Goal: Transaction & Acquisition: Purchase product/service

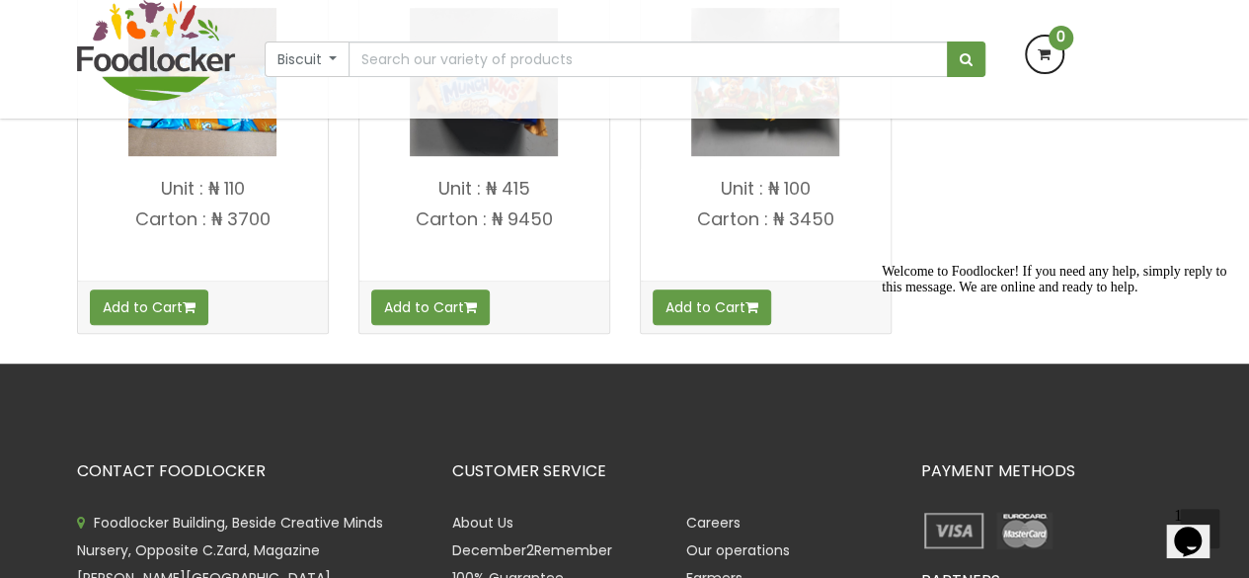
scroll to position [550, 0]
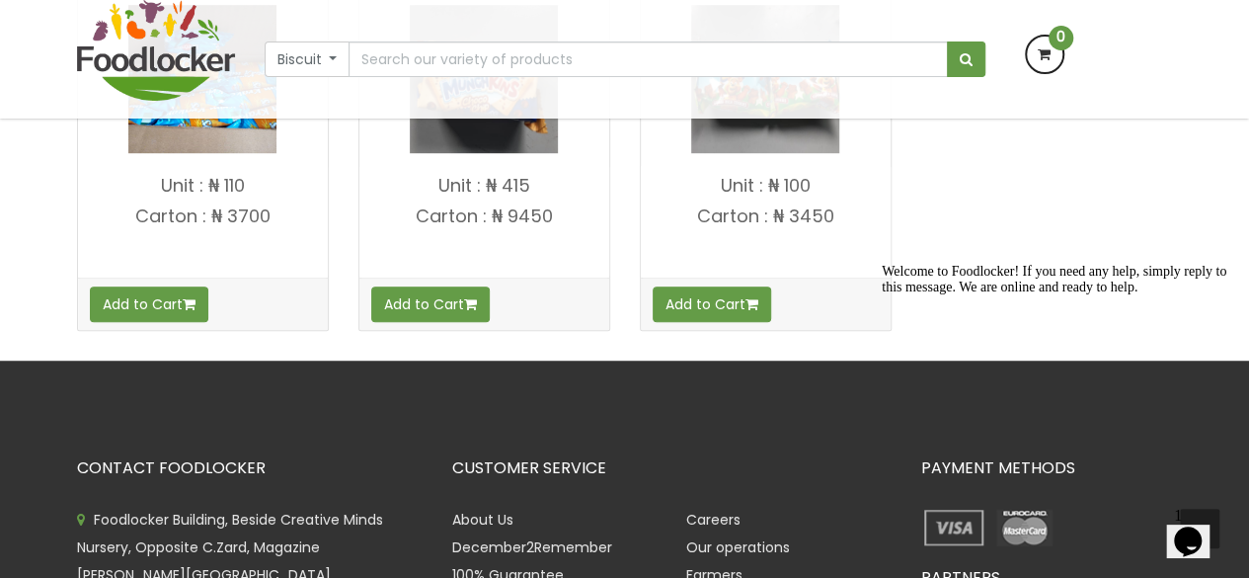
click at [882, 264] on icon "Chat attention grabber" at bounding box center [882, 264] width 0 height 0
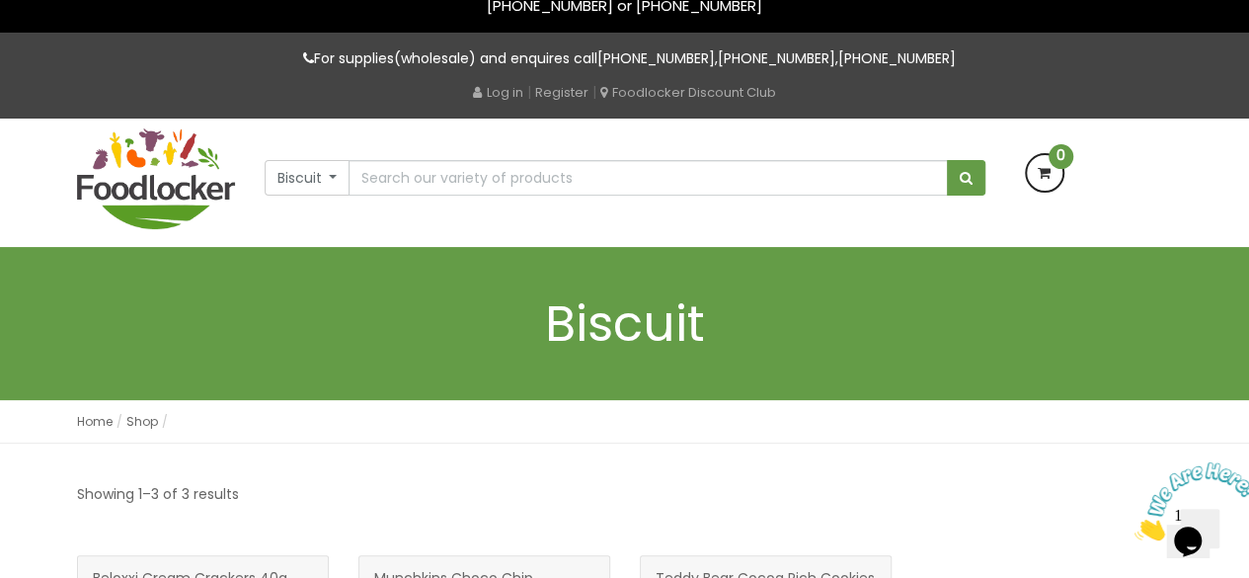
scroll to position [0, 0]
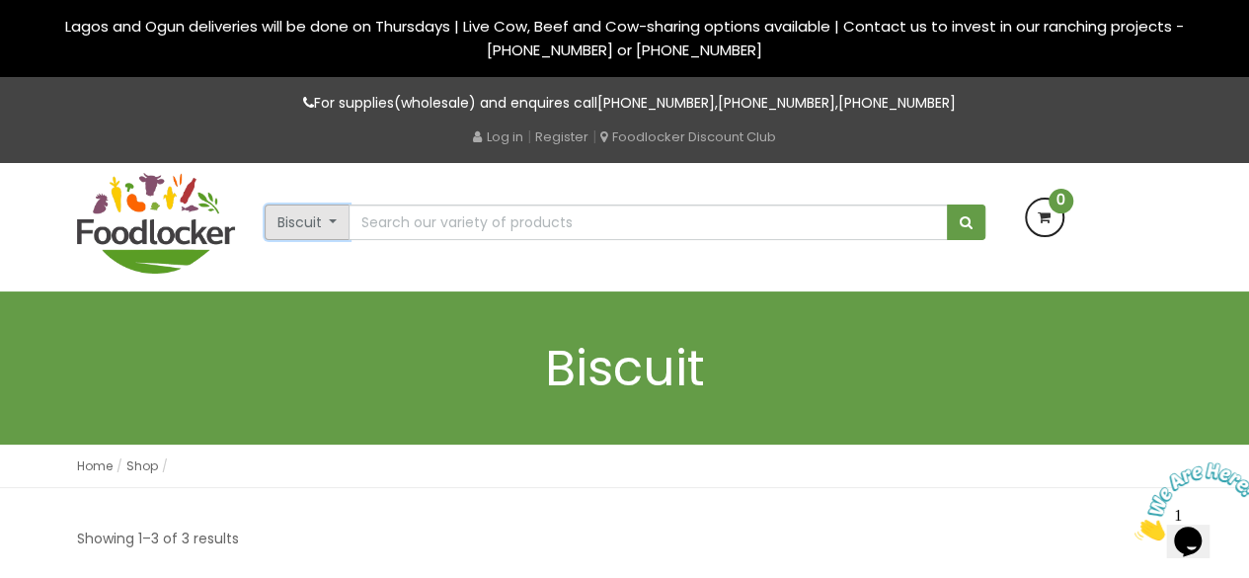
click at [335, 217] on button "Biscuit" at bounding box center [308, 222] width 86 height 36
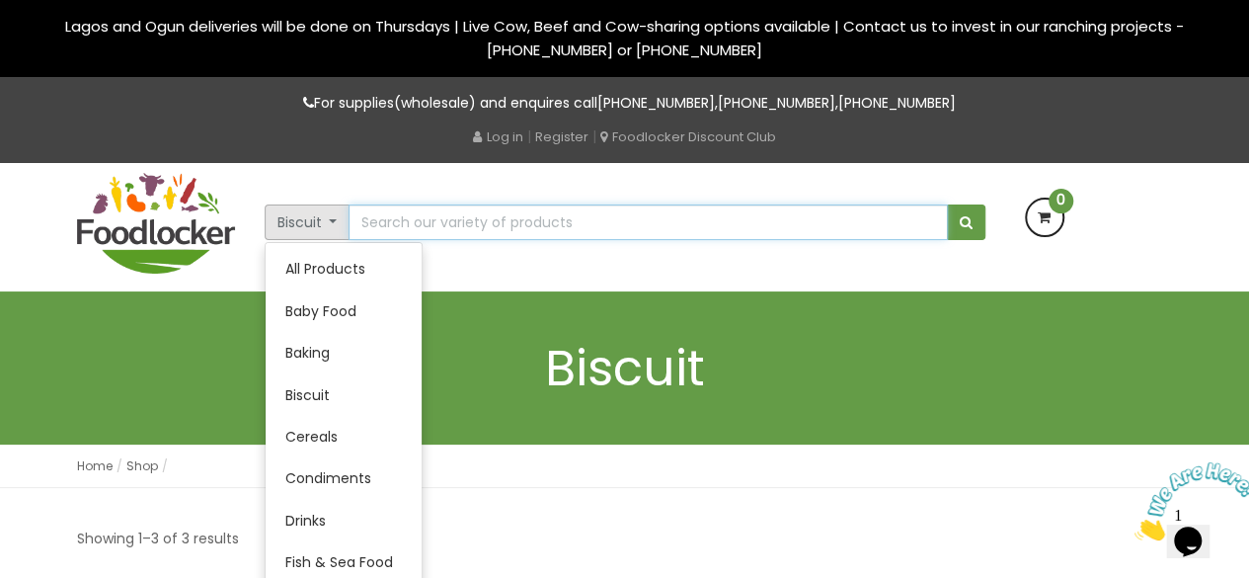
click at [415, 217] on input "text" at bounding box center [648, 222] width 598 height 36
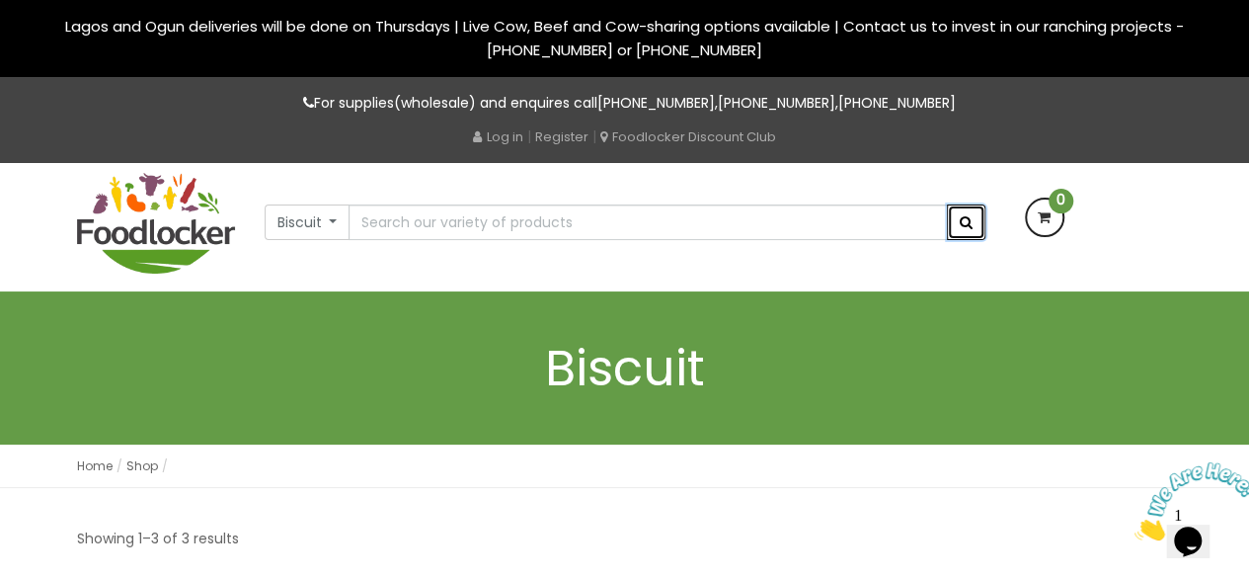
click at [963, 227] on span "submit" at bounding box center [966, 222] width 13 height 14
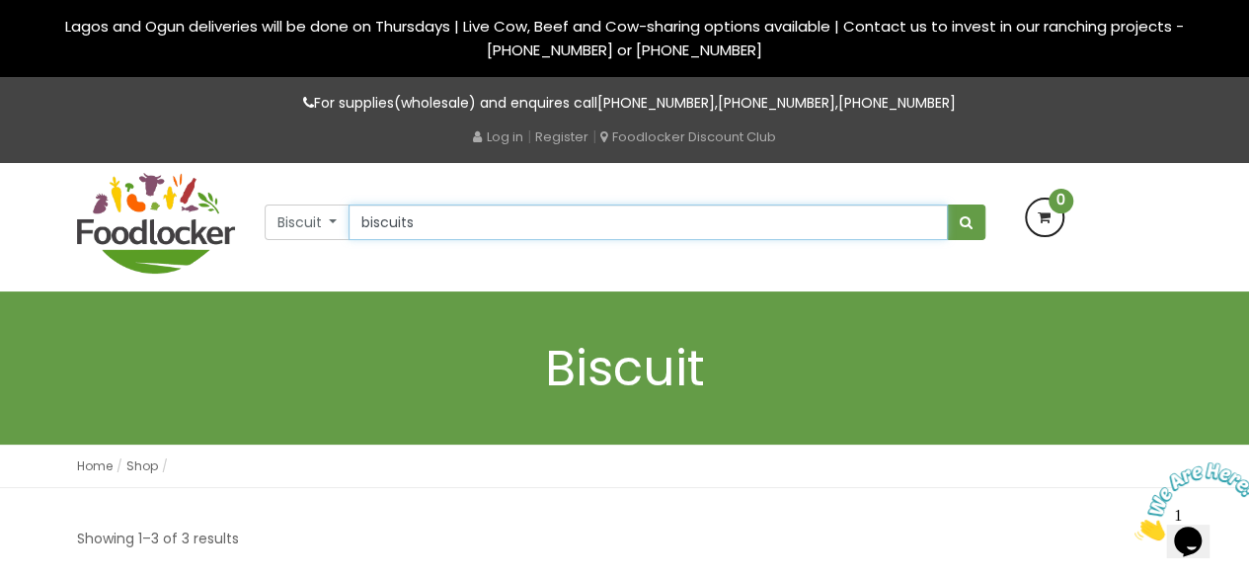
type input "biscuits"
click at [947, 204] on button "submit" at bounding box center [966, 222] width 39 height 36
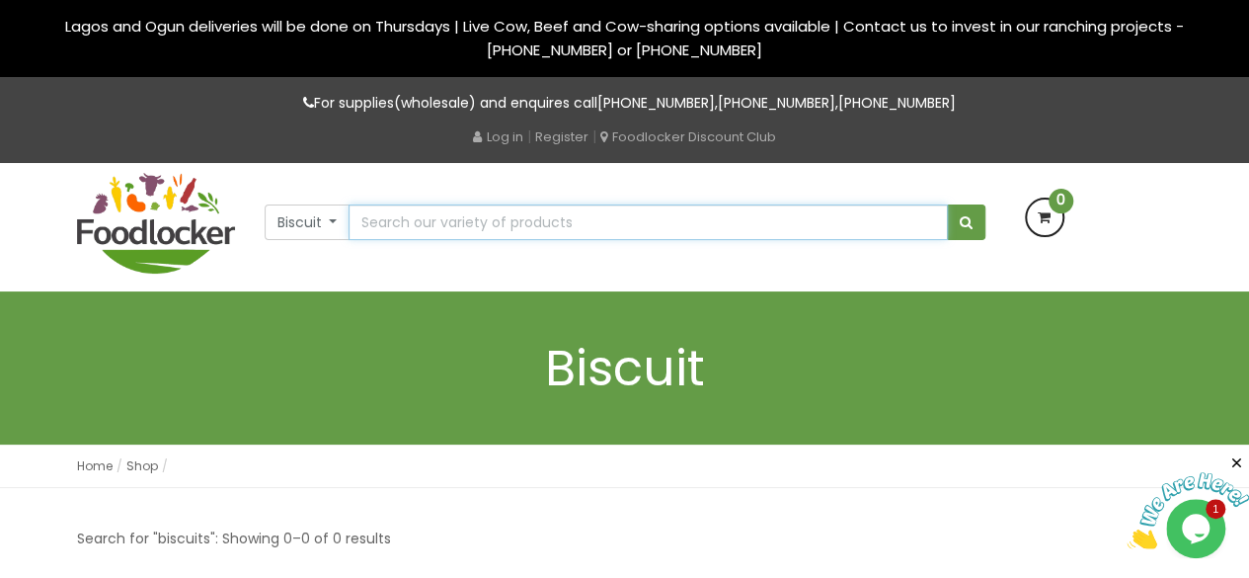
click at [569, 237] on input "text" at bounding box center [648, 222] width 598 height 36
type input "buscuit"
click at [947, 204] on button "submit" at bounding box center [966, 222] width 39 height 36
